Goal: Ask a question

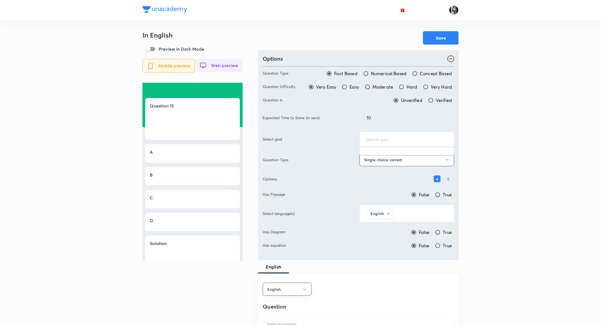
click at [396, 139] on input "text" at bounding box center [406, 138] width 81 height 5
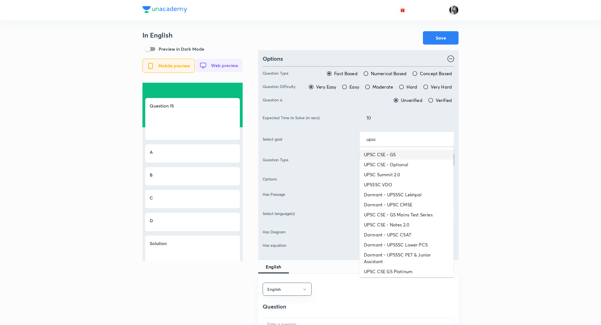
click at [382, 154] on li "UPSC CSE - GS" at bounding box center [406, 154] width 94 height 10
type input "UPSC CSE - GS"
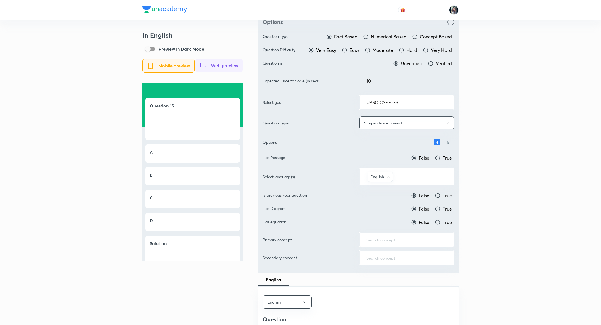
scroll to position [40, 0]
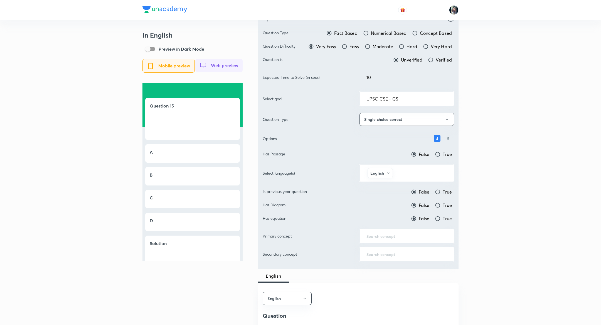
click at [437, 152] on input "True" at bounding box center [438, 154] width 6 height 6
radio input "true"
radio input "false"
click at [437, 152] on input "True" at bounding box center [438, 154] width 6 height 6
click at [438, 190] on input "True" at bounding box center [438, 192] width 6 height 6
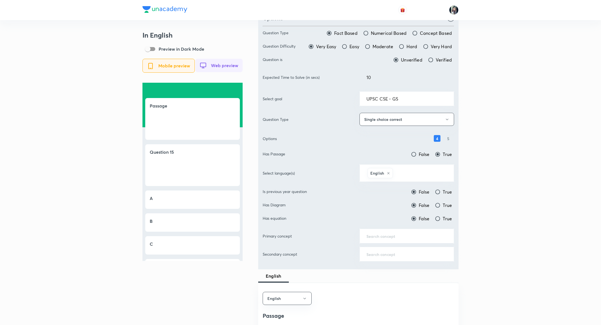
radio input "true"
radio input "false"
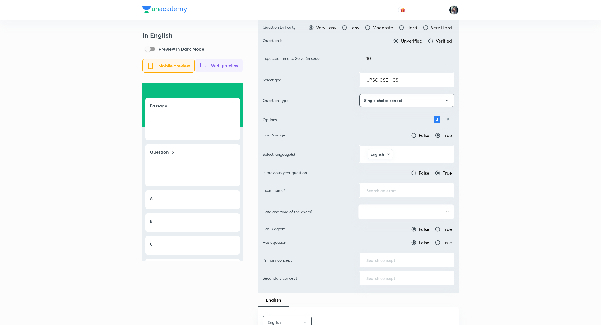
scroll to position [70, 0]
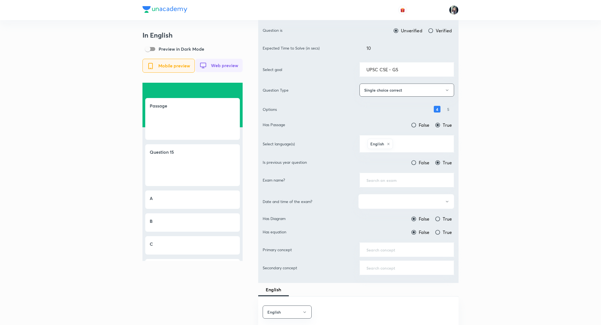
click at [380, 182] on div "​" at bounding box center [406, 179] width 95 height 15
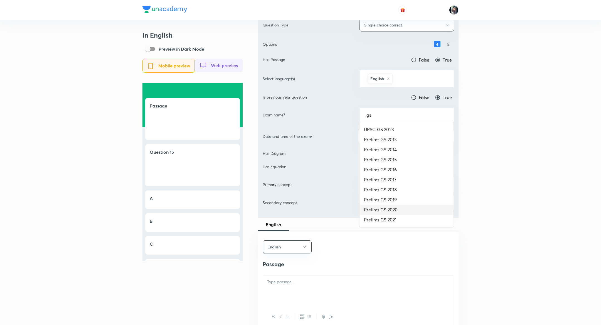
scroll to position [100, 0]
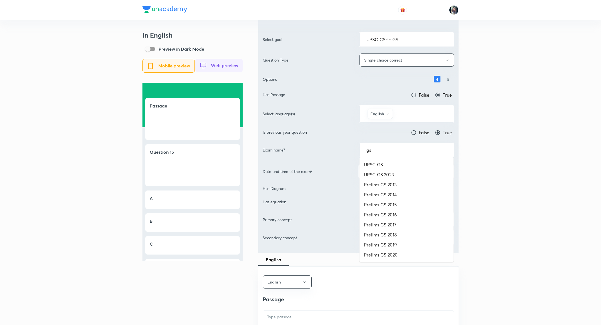
type input "g"
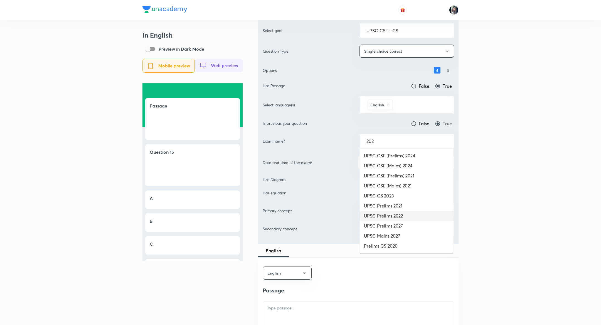
scroll to position [108, 0]
type input "202"
type input "p"
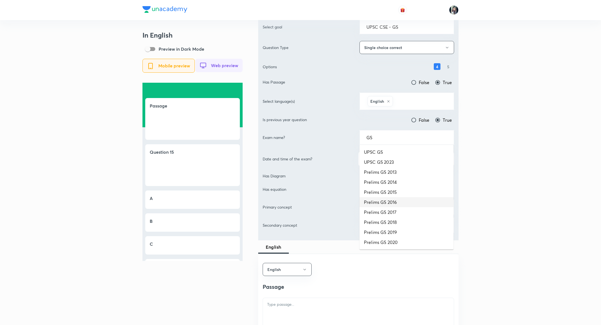
scroll to position [110, 0]
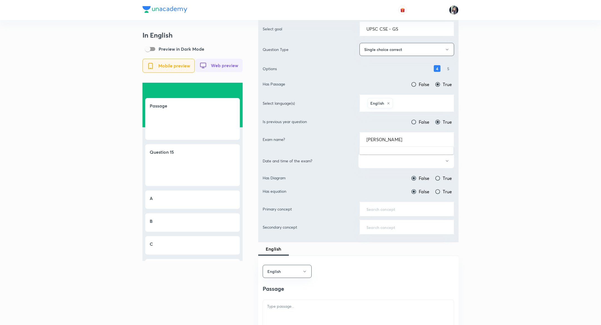
type input "[PERSON_NAME]"
type input "2013"
click at [380, 138] on input "text" at bounding box center [406, 139] width 81 height 5
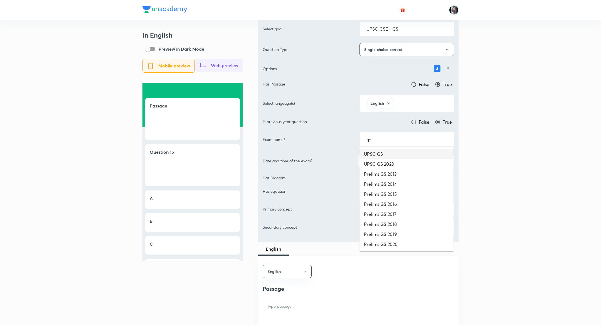
type input "g"
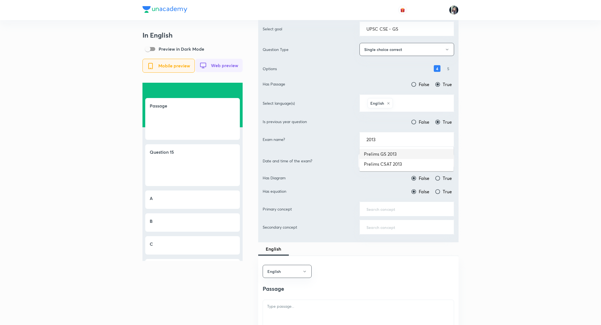
type input "2013"
click at [384, 137] on input "text" at bounding box center [406, 139] width 81 height 5
type input "2014"
type input "g"
type input "2024"
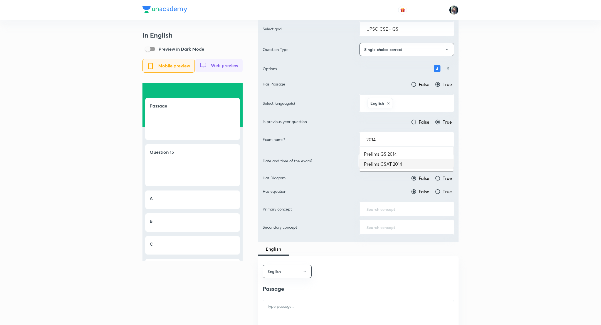
type input "2014"
click at [374, 138] on input "text" at bounding box center [406, 139] width 81 height 5
type input "m"
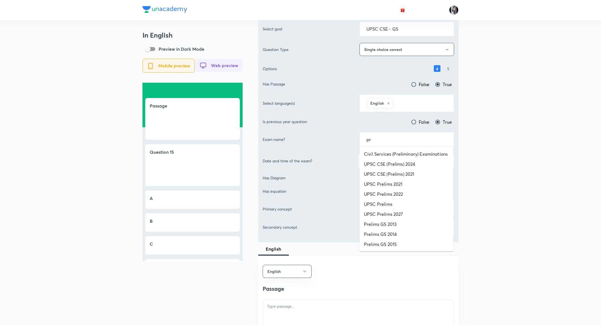
type input "p"
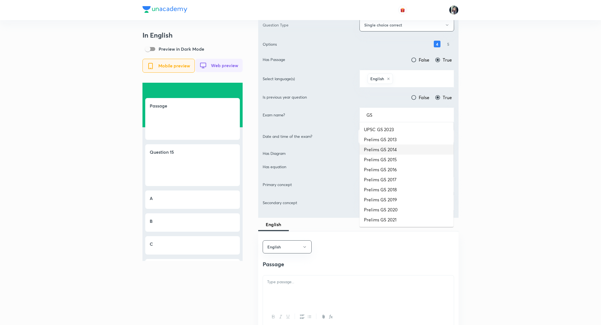
scroll to position [130, 0]
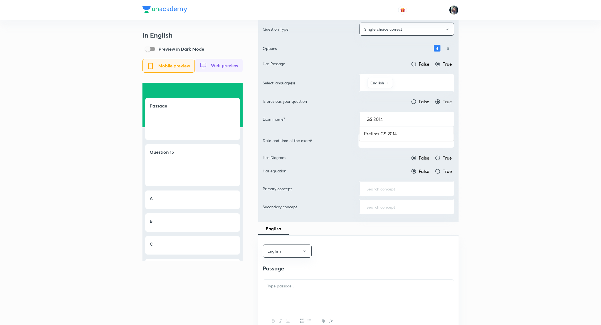
type input "GS 2014"
